Goal: Task Accomplishment & Management: Use online tool/utility

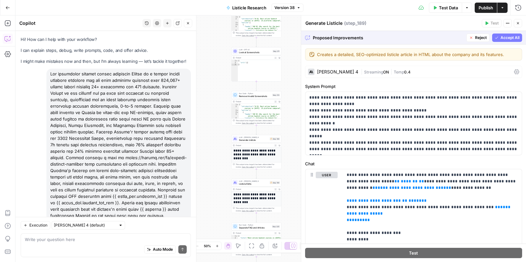
scroll to position [0, 117]
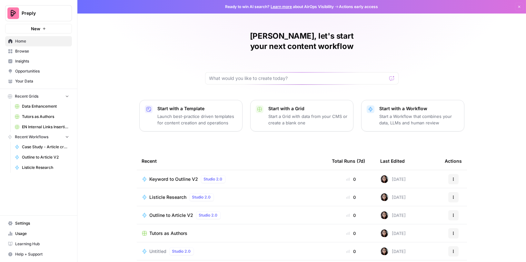
click at [30, 51] on span "Browse" at bounding box center [42, 51] width 54 height 6
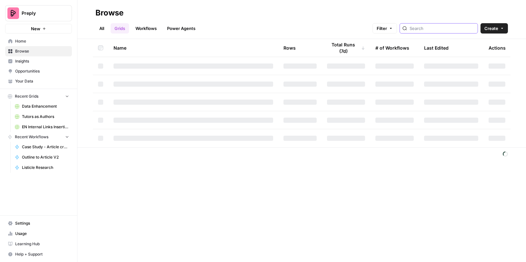
click at [438, 28] on input "search" at bounding box center [441, 28] width 65 height 6
type input "f"
click at [436, 28] on input "gri" at bounding box center [441, 28] width 65 height 6
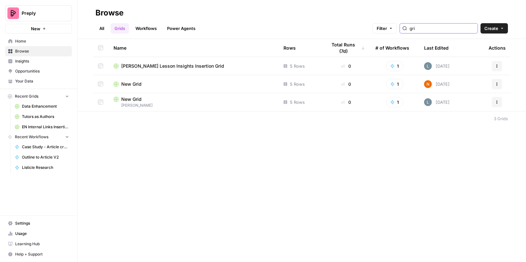
click at [436, 28] on input "gri" at bounding box center [441, 28] width 65 height 6
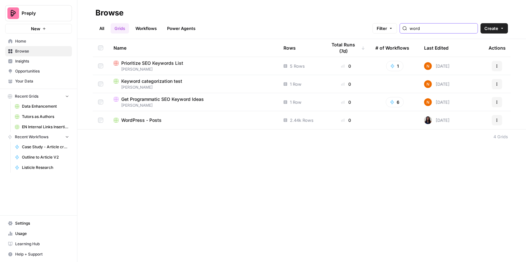
type input "word"
click at [152, 120] on span "WordPress - Posts" at bounding box center [141, 120] width 40 height 6
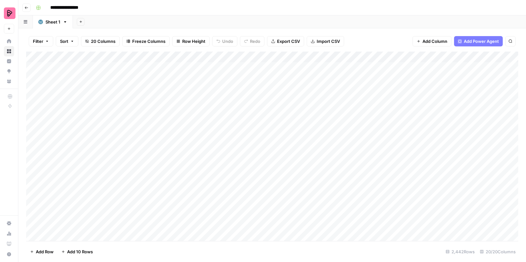
click at [151, 56] on div "Add Column" at bounding box center [272, 147] width 492 height 190
click at [73, 88] on span "Run Import" at bounding box center [86, 87] width 50 height 6
click at [123, 88] on span "All Rows" at bounding box center [131, 88] width 41 height 6
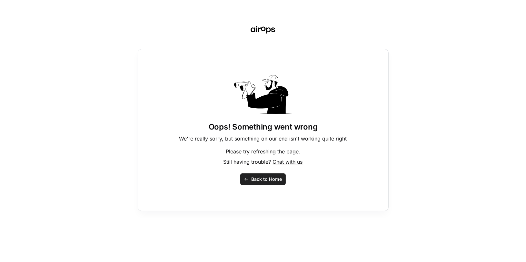
click at [264, 178] on span "Back to Home" at bounding box center [266, 179] width 31 height 6
click at [263, 178] on span "Back to Home" at bounding box center [266, 179] width 31 height 6
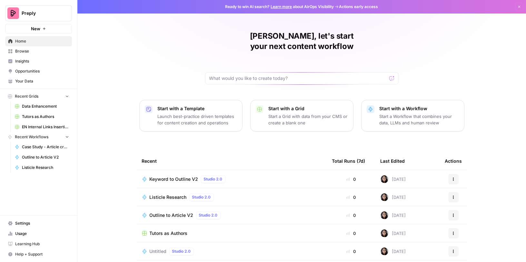
click at [35, 50] on span "Browse" at bounding box center [42, 51] width 54 height 6
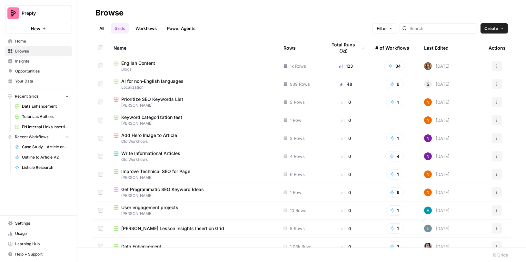
click at [455, 24] on div at bounding box center [438, 28] width 78 height 10
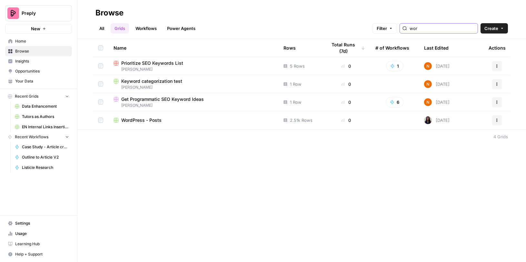
type input "wordpres"
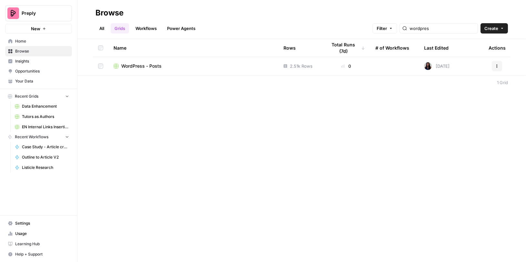
click at [205, 67] on div "WordPress - Posts" at bounding box center [193, 66] width 160 height 6
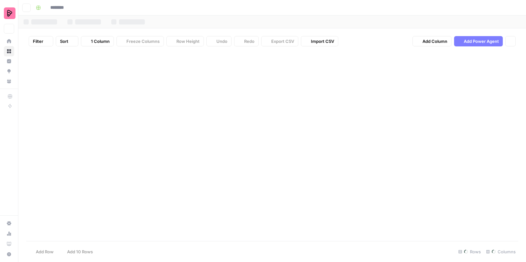
type input "**********"
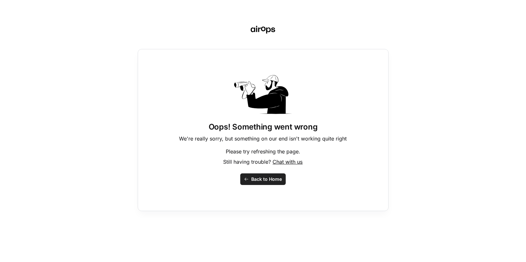
click at [80, 22] on div "Oops! Something went wrong We're really sorry, but something on our end isn't w…" at bounding box center [263, 131] width 526 height 262
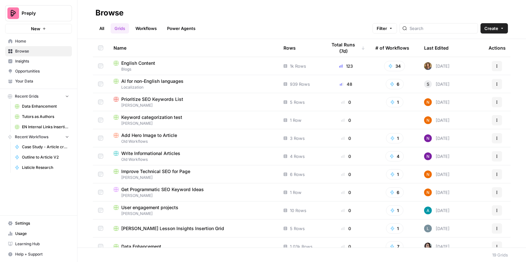
click at [30, 49] on span "Browse" at bounding box center [42, 51] width 54 height 6
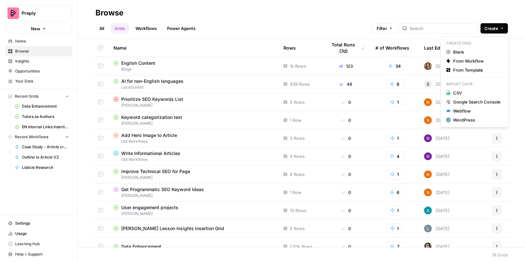
click at [485, 31] on span "Create" at bounding box center [491, 28] width 14 height 6
click at [336, 24] on div "All Grids Workflows Power Agents Filter Create" at bounding box center [301, 25] width 412 height 15
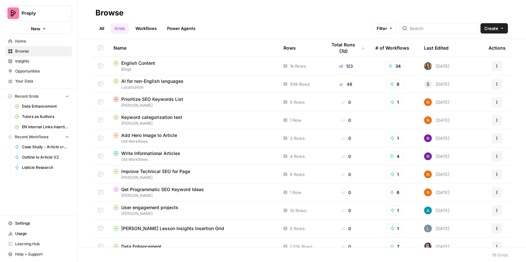
click at [494, 28] on span "Create" at bounding box center [491, 28] width 14 height 6
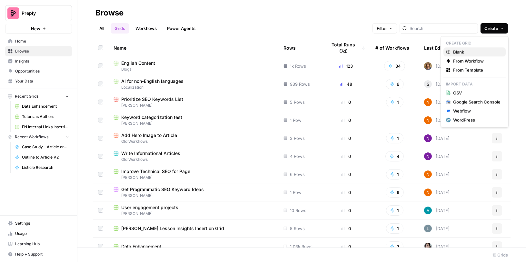
click at [464, 52] on span "Blank" at bounding box center [476, 52] width 47 height 6
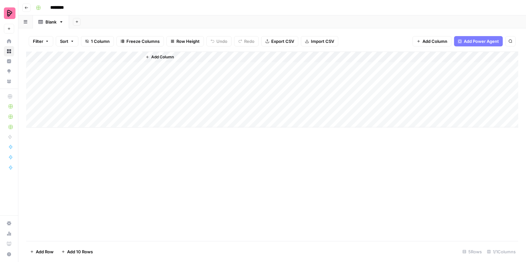
click at [429, 41] on span "Add Column" at bounding box center [434, 41] width 25 height 6
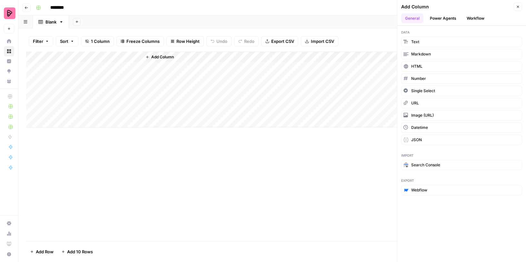
click at [479, 20] on button "Workflow" at bounding box center [475, 19] width 25 height 10
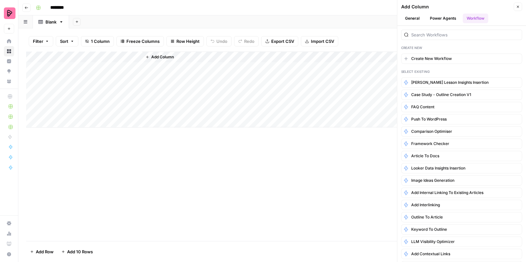
click at [445, 19] on button "Power Agents" at bounding box center [443, 19] width 34 height 10
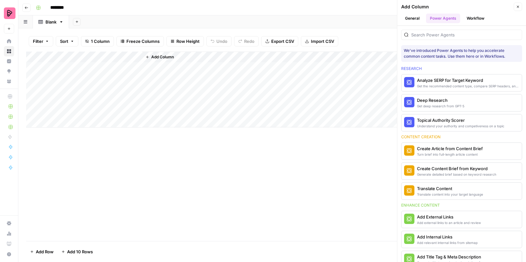
click at [411, 19] on button "General" at bounding box center [412, 19] width 22 height 10
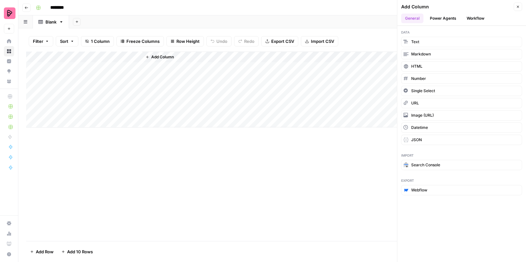
click at [517, 6] on icon "button" at bounding box center [518, 7] width 4 height 4
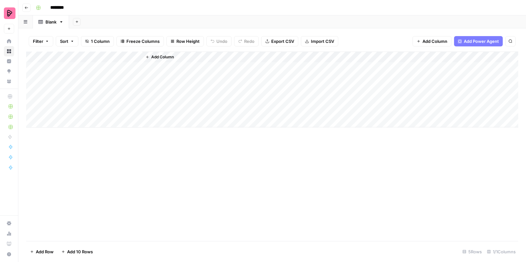
click at [61, 24] on link "Blank" at bounding box center [51, 21] width 36 height 13
click at [61, 22] on icon "button" at bounding box center [61, 21] width 2 height 1
click at [89, 16] on div "Add Sheet" at bounding box center [297, 21] width 457 height 13
click at [25, 22] on icon "button" at bounding box center [26, 21] width 4 height 3
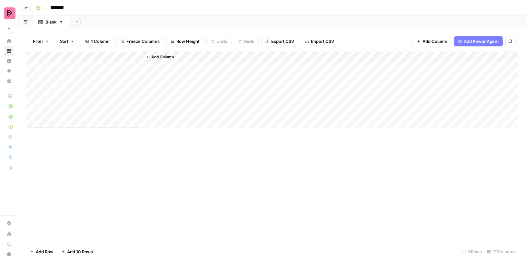
click at [440, 39] on span "Add Column" at bounding box center [434, 41] width 25 height 6
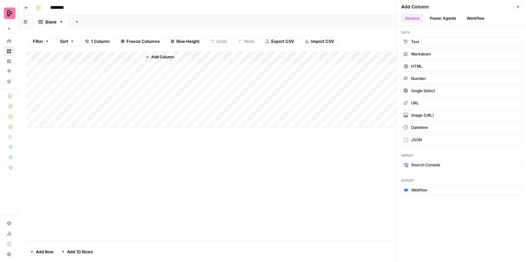
click at [363, 162] on div "Add Column" at bounding box center [272, 147] width 492 height 190
click at [453, 15] on button "Power Agents" at bounding box center [443, 19] width 34 height 10
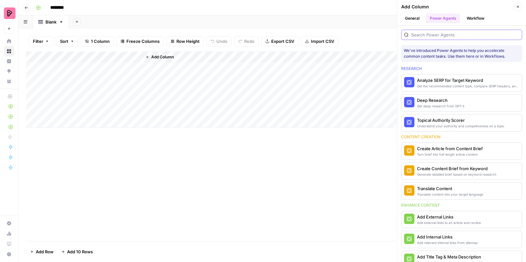
click at [439, 34] on input "search" at bounding box center [465, 35] width 108 height 6
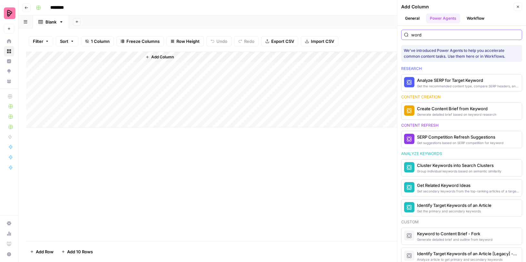
type input "word"
click at [475, 18] on button "Workflow" at bounding box center [475, 19] width 25 height 10
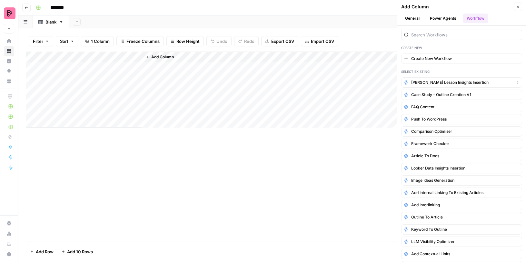
scroll to position [450, 0]
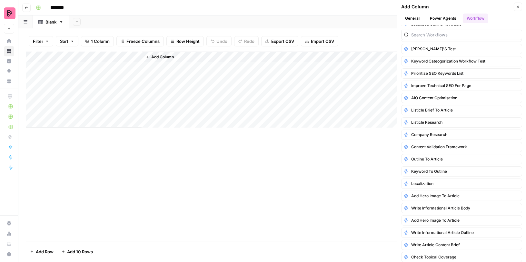
click at [517, 6] on icon "button" at bounding box center [518, 7] width 2 height 2
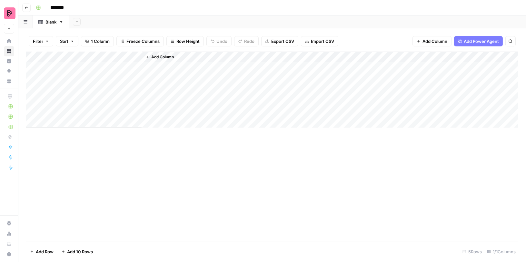
click at [50, 23] on div "Blank" at bounding box center [50, 22] width 11 height 6
click at [58, 22] on link "Blank" at bounding box center [51, 21] width 36 height 13
click at [61, 23] on icon "button" at bounding box center [61, 22] width 5 height 5
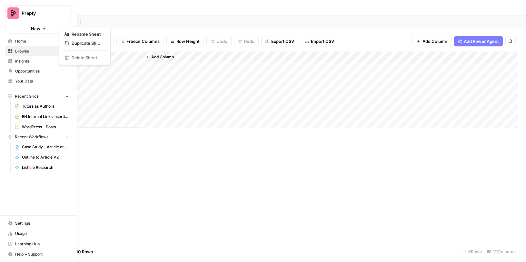
click at [22, 104] on span "Tutors as Authors" at bounding box center [45, 106] width 47 height 6
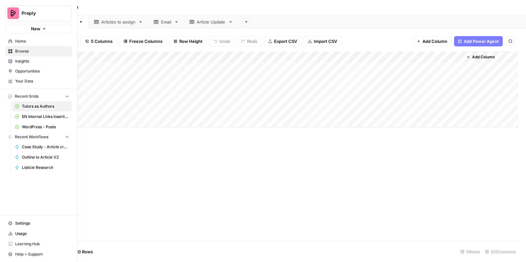
click at [20, 52] on span "Browse" at bounding box center [42, 51] width 54 height 6
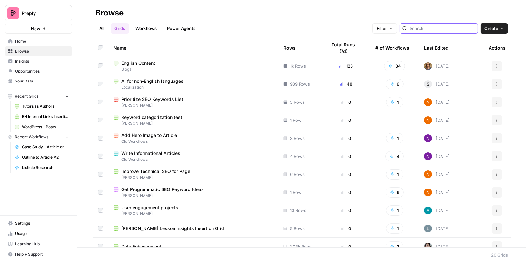
click at [444, 30] on input "search" at bounding box center [441, 28] width 65 height 6
type input "wordpress"
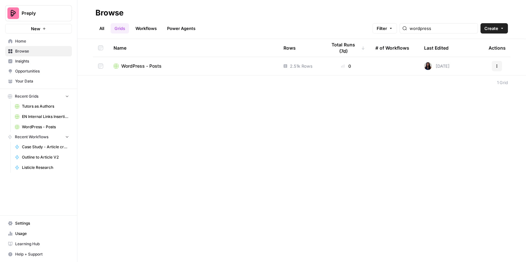
click at [136, 65] on span "WordPress - Posts" at bounding box center [141, 66] width 40 height 6
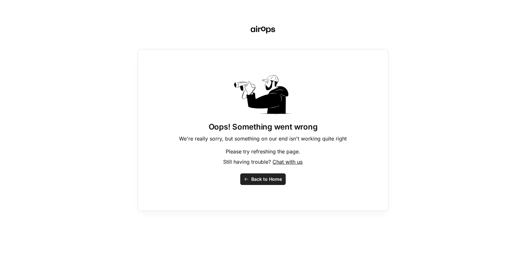
click at [250, 178] on button "Back to Home" at bounding box center [262, 179] width 45 height 12
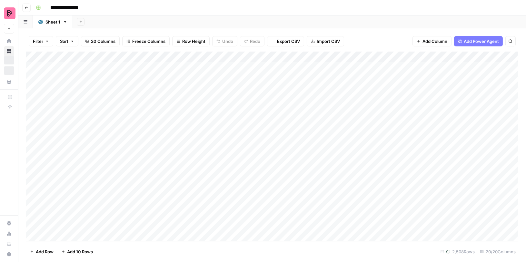
click at [99, 57] on div "Add Column" at bounding box center [272, 147] width 492 height 190
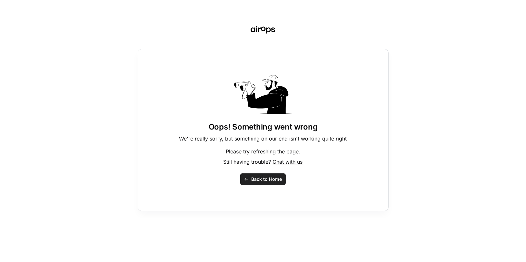
click at [257, 180] on span "Back to Home" at bounding box center [266, 179] width 31 height 6
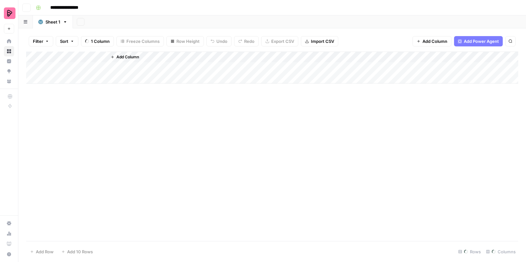
click at [80, 19] on button "Add Sheet" at bounding box center [81, 22] width 8 height 8
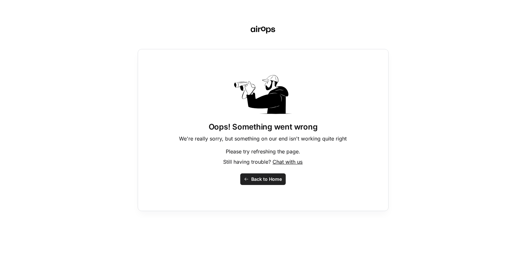
click at [273, 179] on span "Back to Home" at bounding box center [266, 179] width 31 height 6
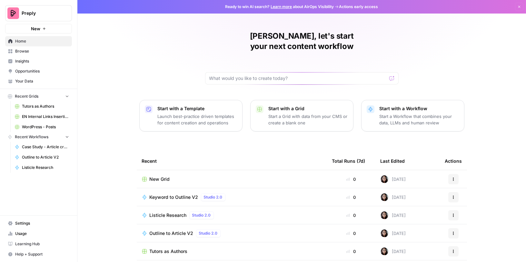
click at [40, 49] on span "Browse" at bounding box center [42, 51] width 54 height 6
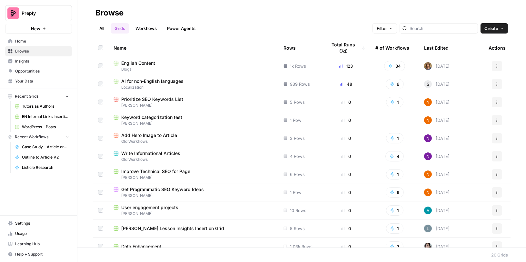
click at [430, 48] on div "Last Edited" at bounding box center [436, 48] width 24 height 18
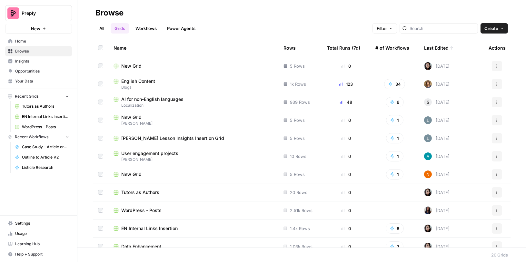
click at [234, 68] on div "New Grid" at bounding box center [193, 66] width 160 height 6
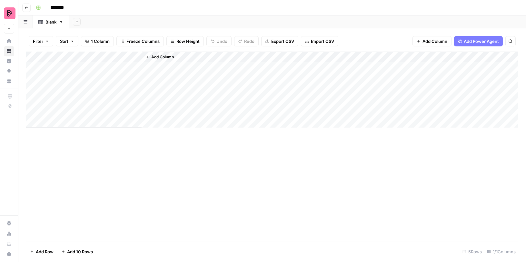
click at [58, 17] on link "Blank" at bounding box center [51, 21] width 36 height 13
click at [59, 22] on icon "button" at bounding box center [61, 22] width 5 height 5
click at [75, 20] on icon "button" at bounding box center [77, 22] width 4 height 4
click at [107, 102] on div "WordPress" at bounding box center [108, 103] width 47 height 6
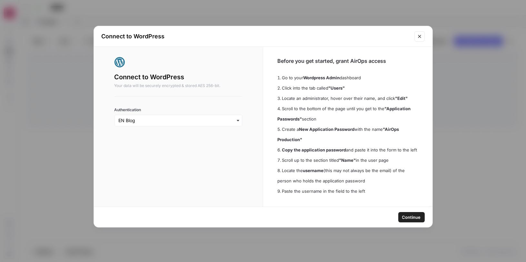
click at [414, 212] on button "Continue" at bounding box center [411, 217] width 26 height 10
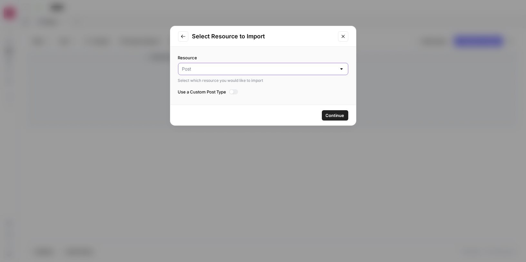
click at [310, 68] on input "Resource" at bounding box center [259, 69] width 154 height 6
type input "Post"
click at [313, 53] on div "Resource Post Select which resource you would like to import Use a Custom Post …" at bounding box center [263, 76] width 186 height 58
click at [337, 115] on span "Continue" at bounding box center [335, 115] width 19 height 6
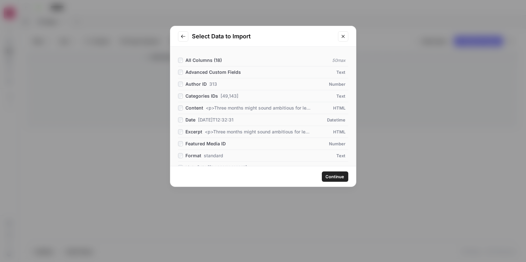
click at [343, 175] on span "Continue" at bounding box center [335, 176] width 19 height 6
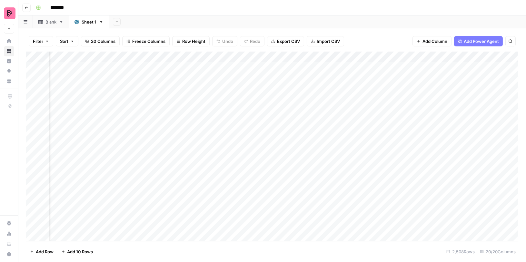
scroll to position [0, 379]
drag, startPoint x: 343, startPoint y: 54, endPoint x: 314, endPoint y: 54, distance: 29.0
click at [314, 54] on div "Add Column" at bounding box center [272, 147] width 492 height 190
drag, startPoint x: 284, startPoint y: 55, endPoint x: 220, endPoint y: 57, distance: 63.2
click at [220, 56] on div "Add Column" at bounding box center [272, 147] width 492 height 190
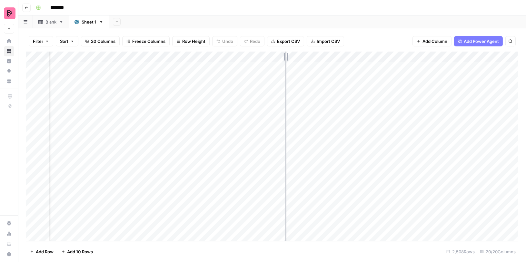
drag, startPoint x: 315, startPoint y: 55, endPoint x: 266, endPoint y: 55, distance: 48.7
click at [266, 55] on div "Add Column" at bounding box center [272, 147] width 492 height 190
drag, startPoint x: 382, startPoint y: 56, endPoint x: 328, endPoint y: 56, distance: 53.5
click at [329, 56] on div "Add Column" at bounding box center [272, 147] width 492 height 190
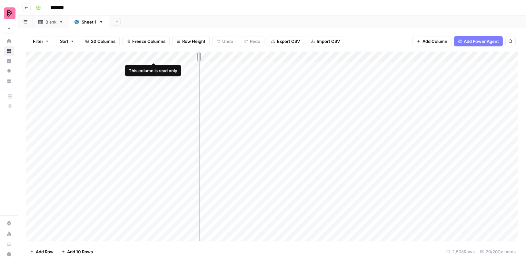
drag, startPoint x: 199, startPoint y: 55, endPoint x: 154, endPoint y: 55, distance: 44.8
click at [154, 55] on div "Add Column" at bounding box center [272, 147] width 492 height 190
click at [272, 68] on div "Add Column" at bounding box center [272, 147] width 492 height 190
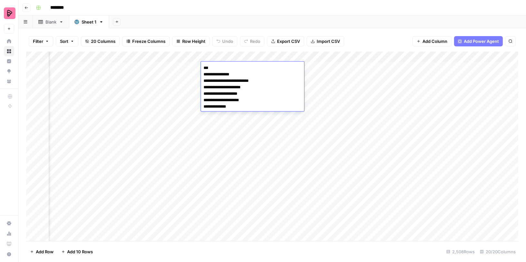
click at [280, 136] on div "Add Column" at bounding box center [272, 147] width 492 height 190
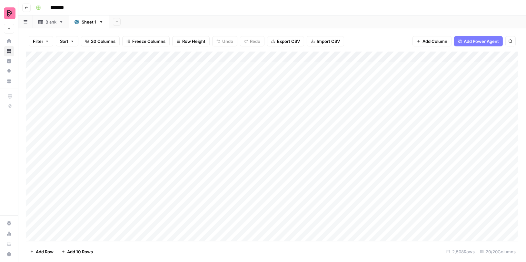
scroll to position [0, 0]
